Goal: Task Accomplishment & Management: Manage account settings

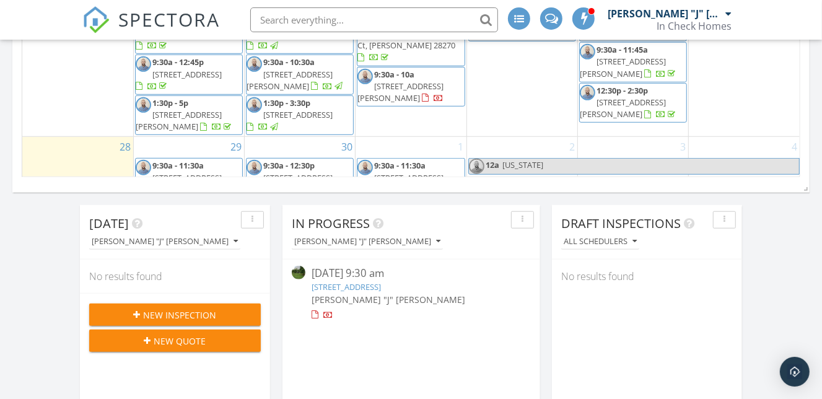
scroll to position [681, 0]
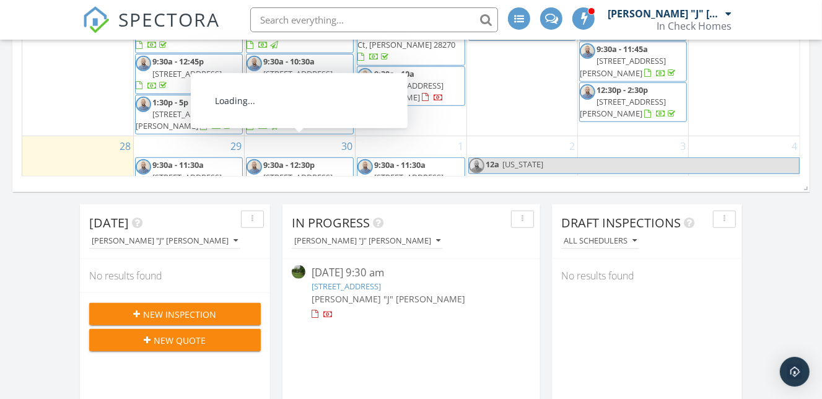
click at [304, 159] on span "9:30a - 12:30p" at bounding box center [288, 164] width 51 height 11
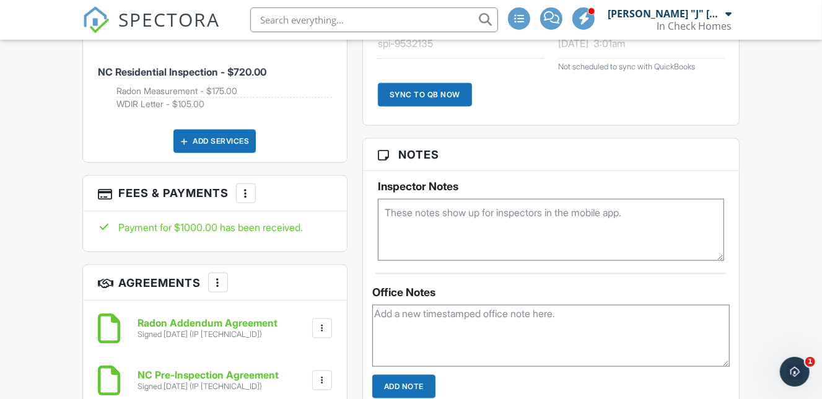
scroll to position [805, 0]
click at [249, 186] on div at bounding box center [246, 192] width 12 height 12
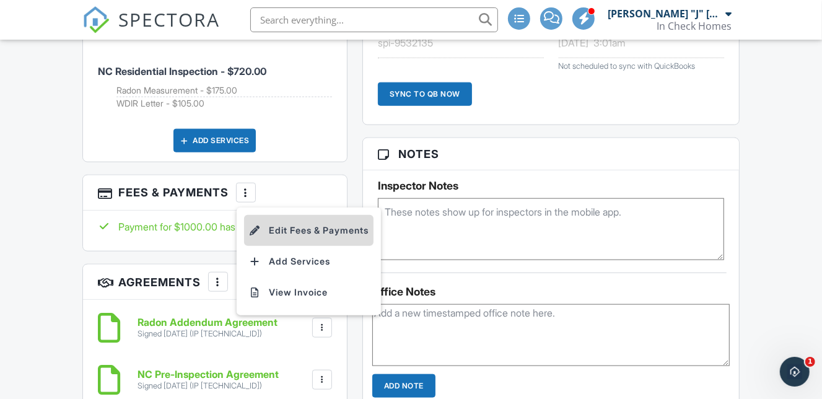
click at [350, 217] on li "Edit Fees & Payments" at bounding box center [308, 230] width 129 height 31
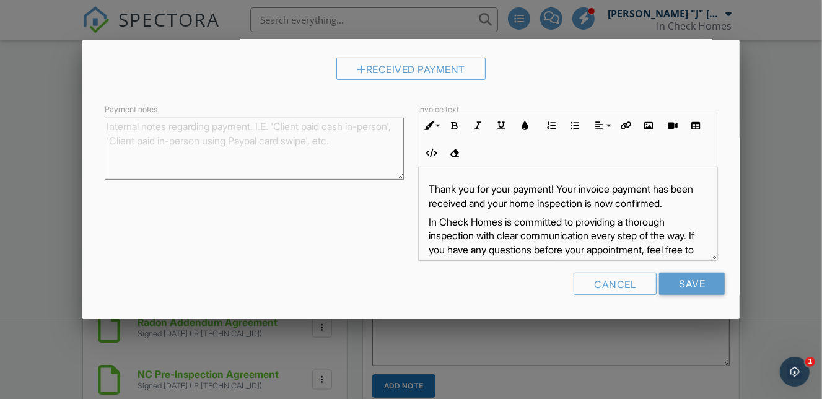
scroll to position [0, 0]
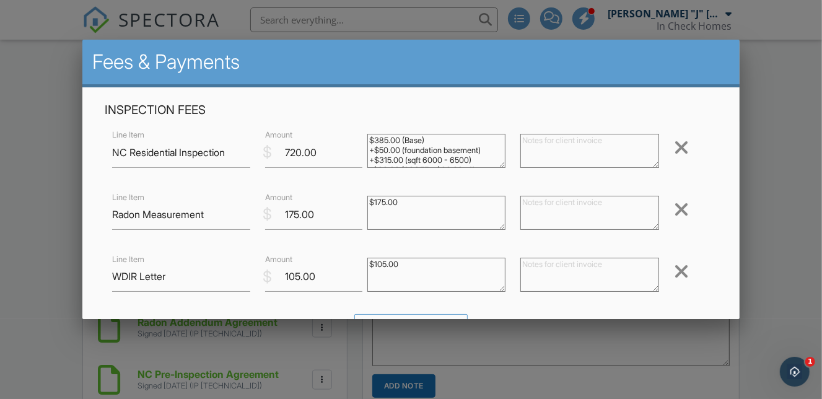
click at [497, 360] on div at bounding box center [411, 187] width 822 height 498
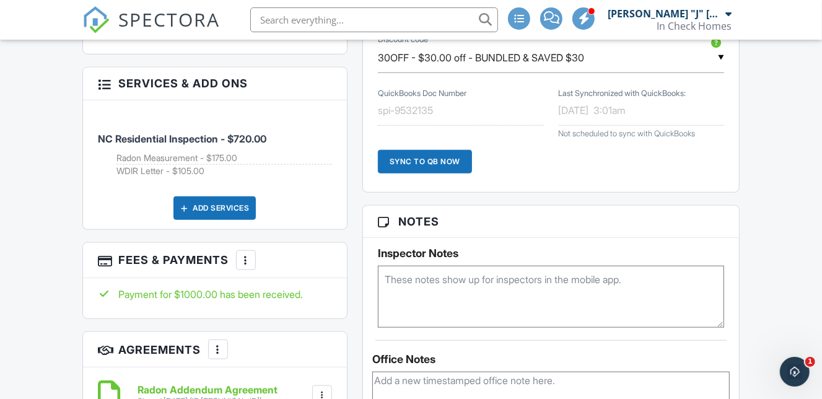
scroll to position [750, 0]
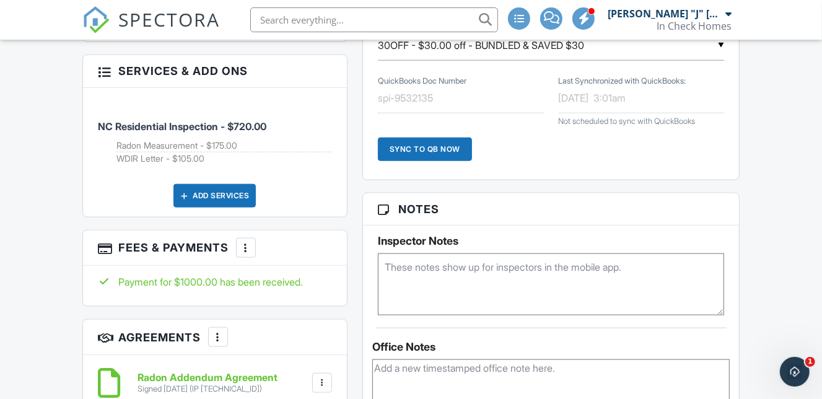
click at [250, 241] on div at bounding box center [246, 247] width 12 height 12
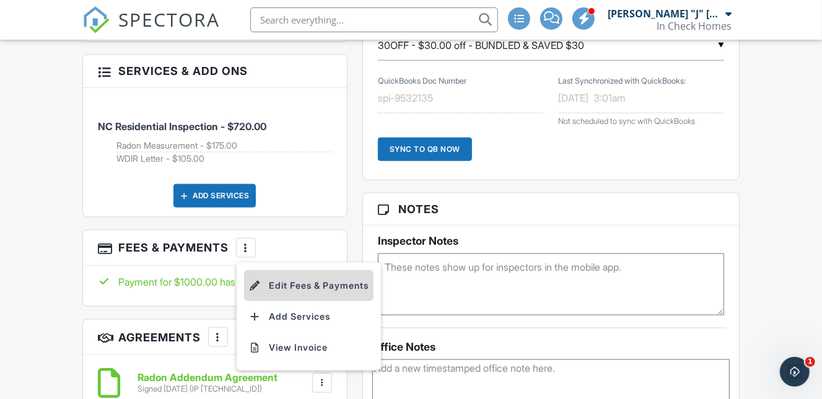
click at [308, 270] on li "Edit Fees & Payments" at bounding box center [308, 285] width 129 height 31
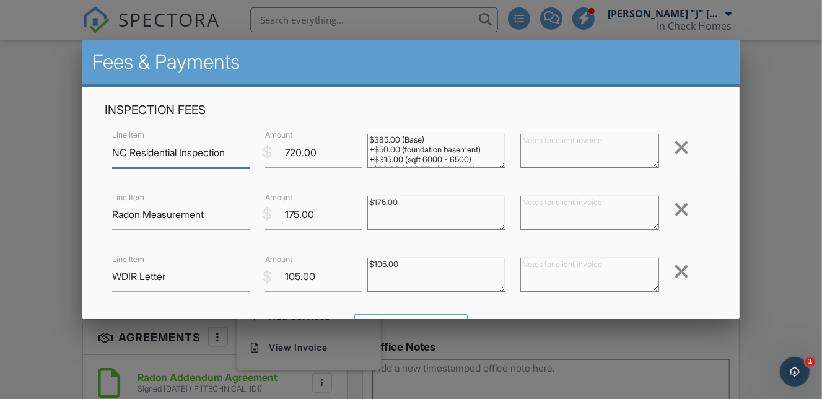
scroll to position [0, 0]
click at [450, 339] on div at bounding box center [411, 187] width 822 height 498
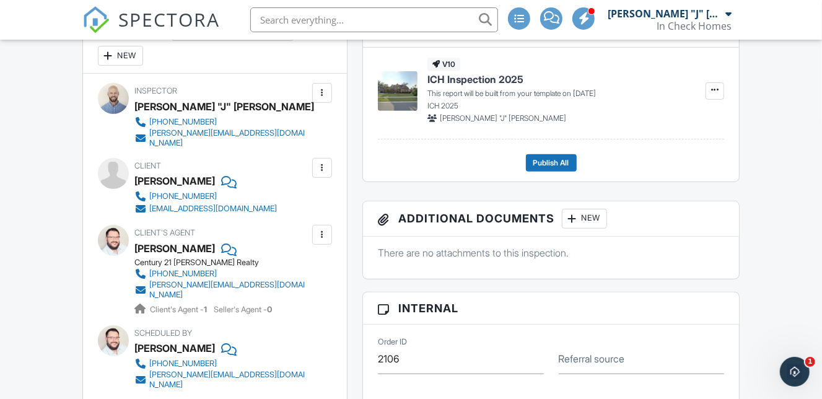
scroll to position [349, 0]
click at [320, 229] on div at bounding box center [322, 235] width 12 height 12
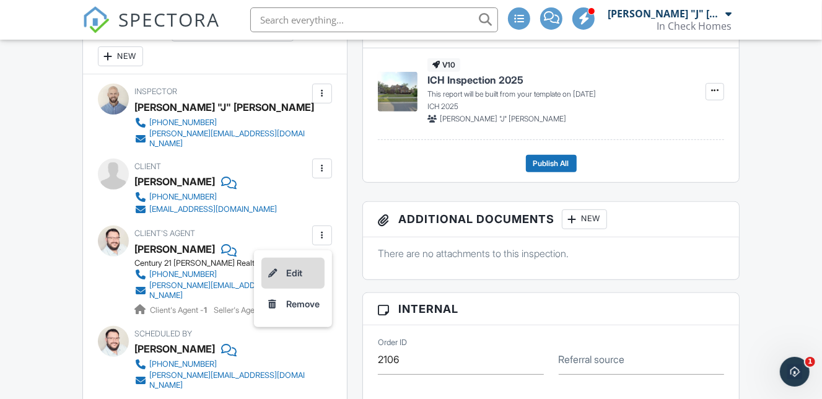
click at [297, 259] on li "Edit" at bounding box center [292, 273] width 63 height 31
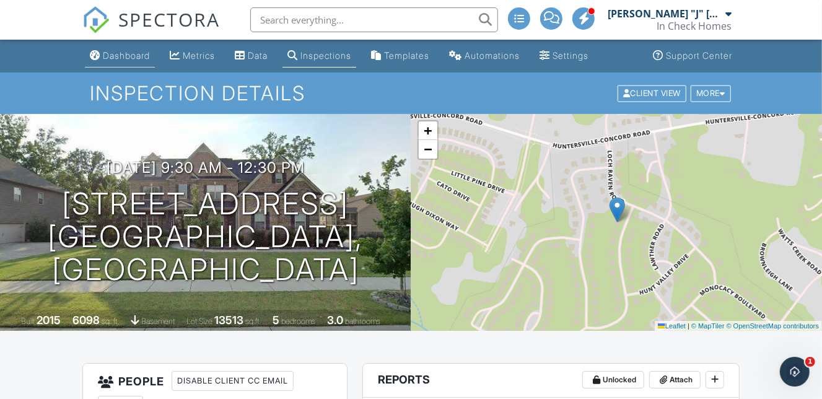
click at [129, 61] on link "Dashboard" at bounding box center [120, 56] width 70 height 23
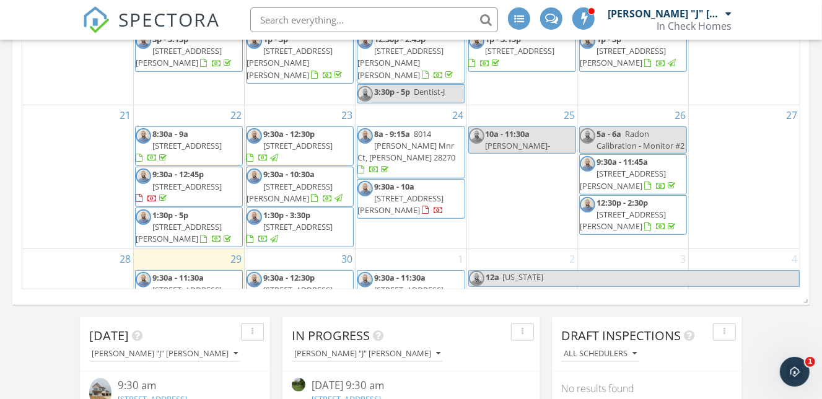
scroll to position [569, 0]
click at [432, 131] on span "8a - 9:15a 8014 Litaker Mnr Ct, Charlotte 28270" at bounding box center [410, 152] width 107 height 48
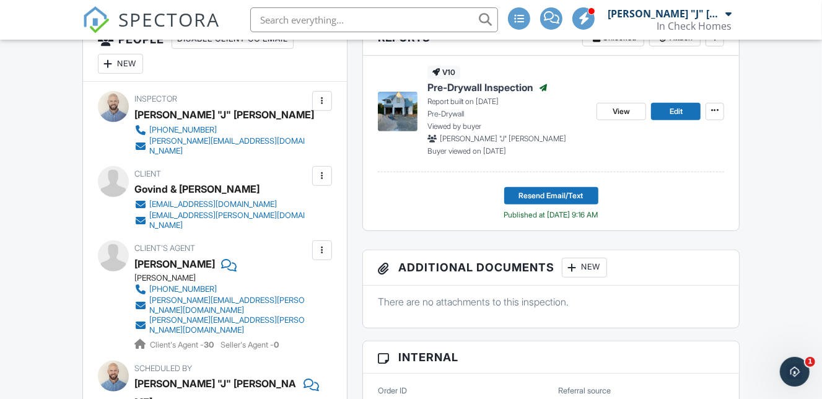
scroll to position [344, 0]
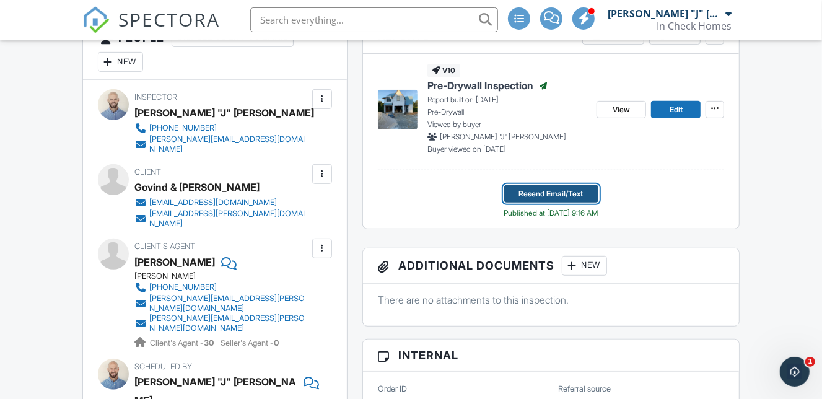
click at [571, 193] on span "Resend Email/Text" at bounding box center [551, 194] width 64 height 12
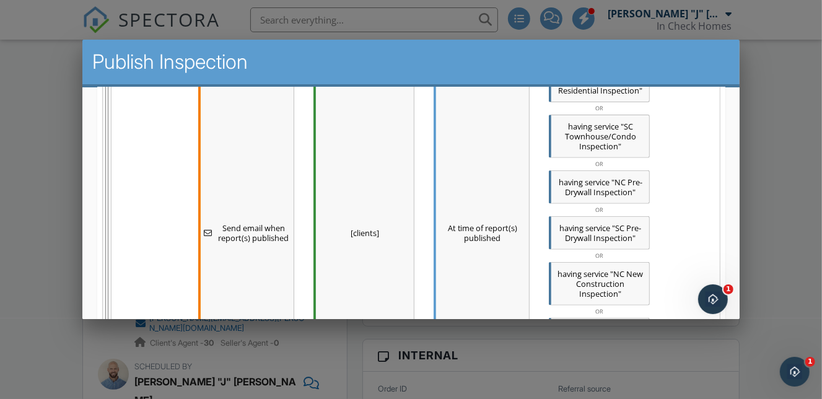
scroll to position [1035, 0]
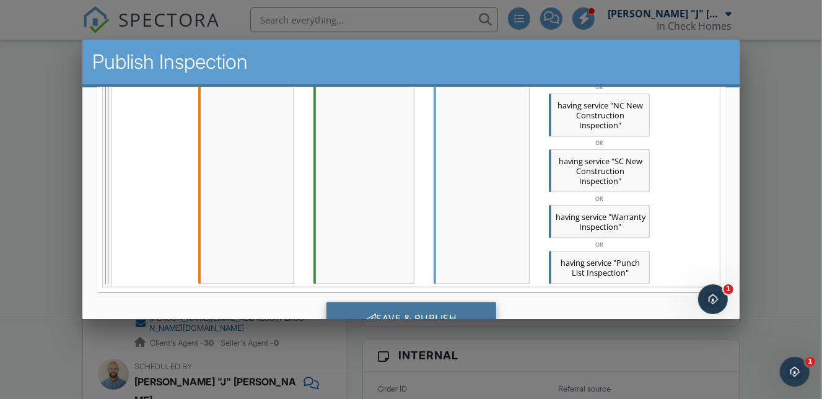
click at [459, 302] on div "Save & Publish" at bounding box center [411, 318] width 170 height 33
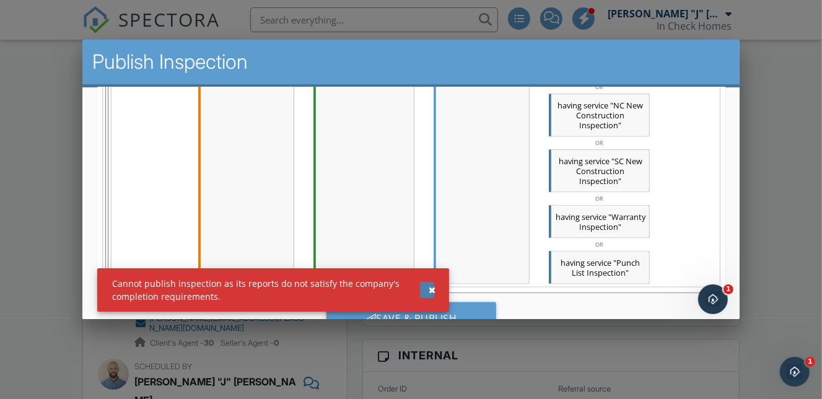
click at [429, 288] on div "button" at bounding box center [431, 289] width 7 height 9
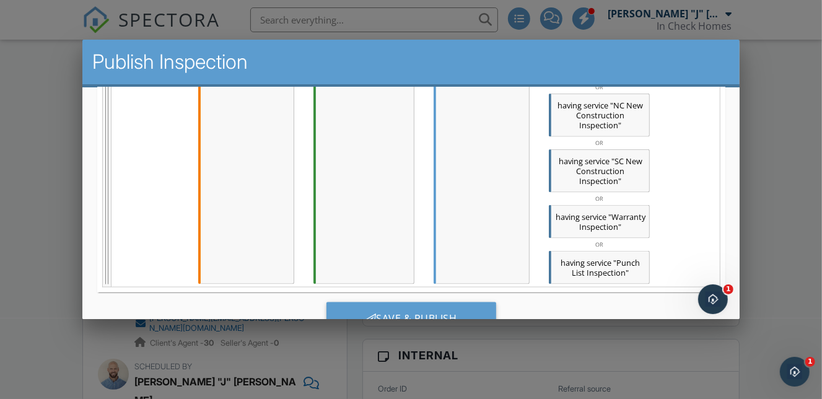
click at [565, 342] on div at bounding box center [411, 187] width 822 height 498
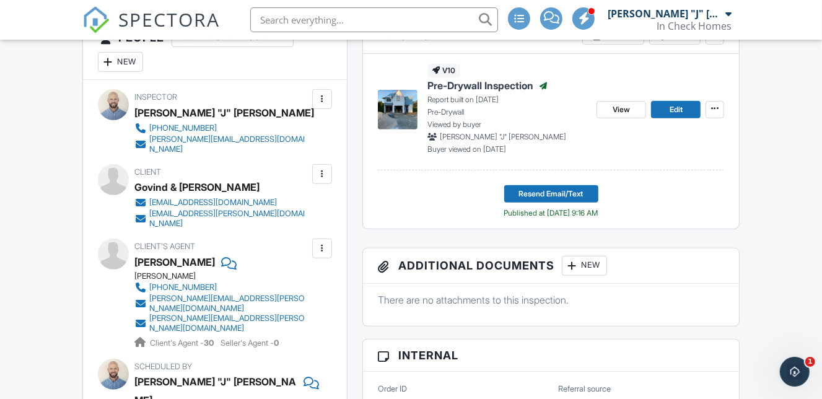
scroll to position [0, 0]
click at [500, 87] on span "Pre-Drywall Inspection" at bounding box center [480, 86] width 106 height 14
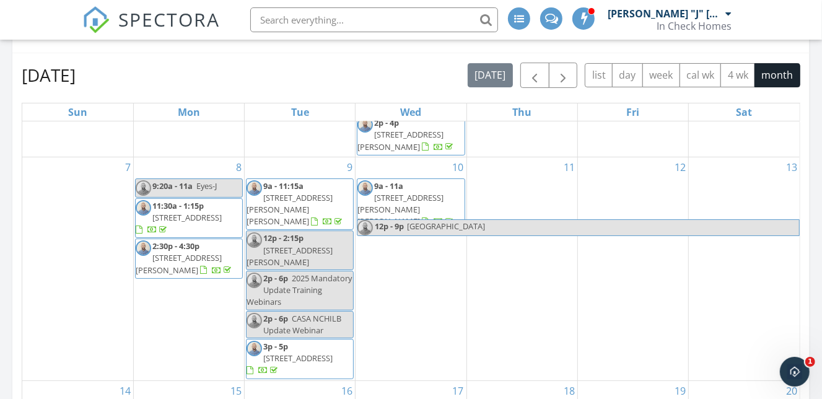
scroll to position [168, 0]
